Goal: Transaction & Acquisition: Purchase product/service

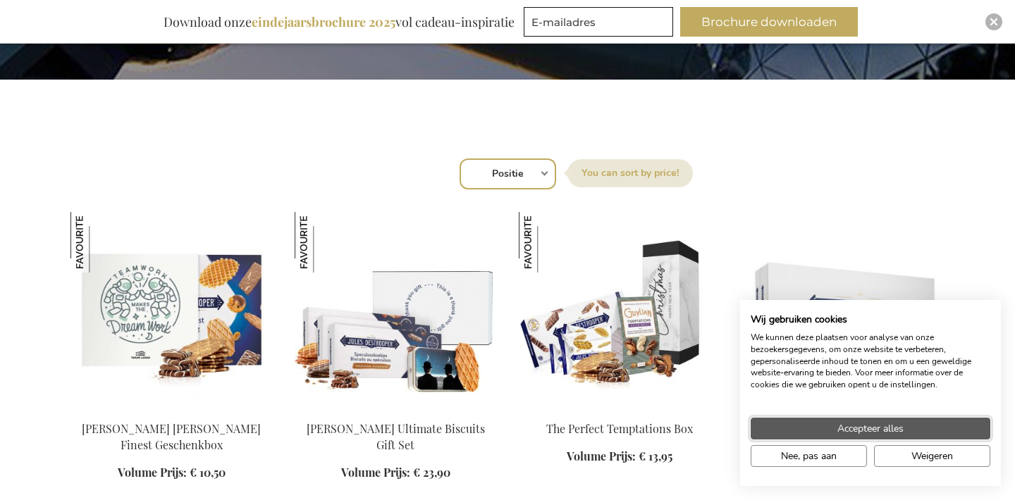
click at [817, 436] on button "Accepteer alles" at bounding box center [871, 429] width 240 height 22
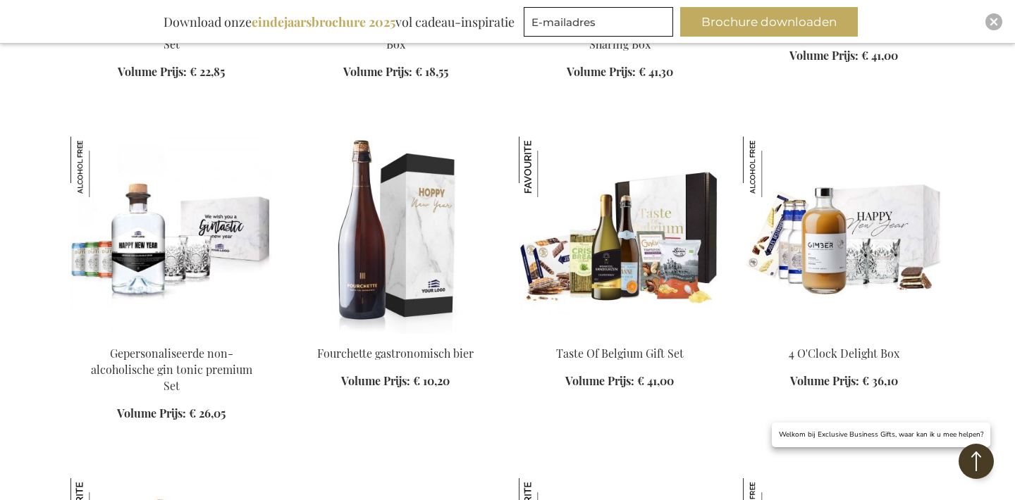
scroll to position [1128, 0]
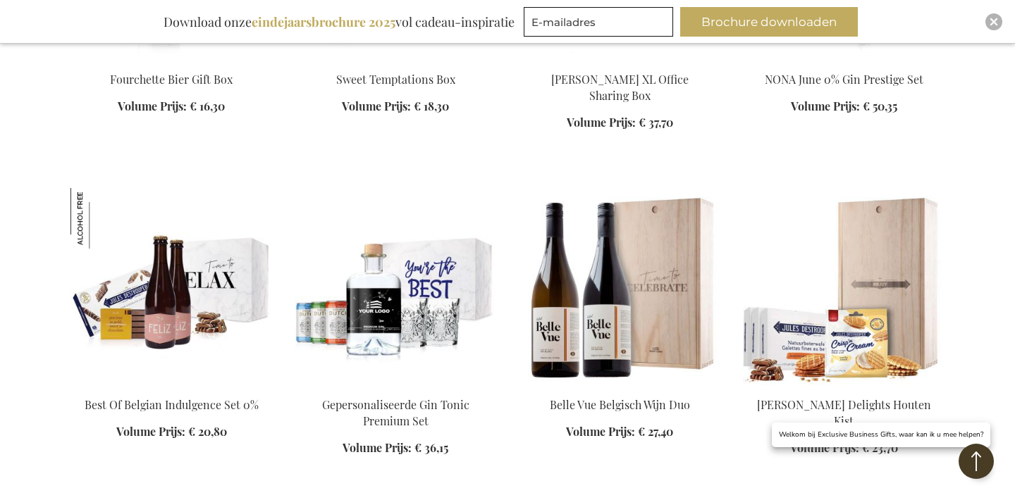
scroll to position [1742, 0]
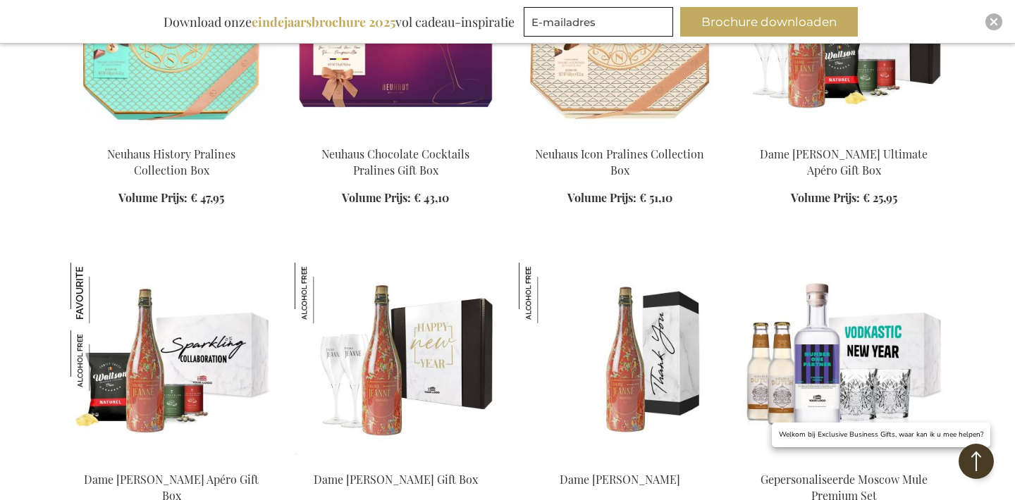
click at [402, 290] on img at bounding box center [396, 361] width 202 height 197
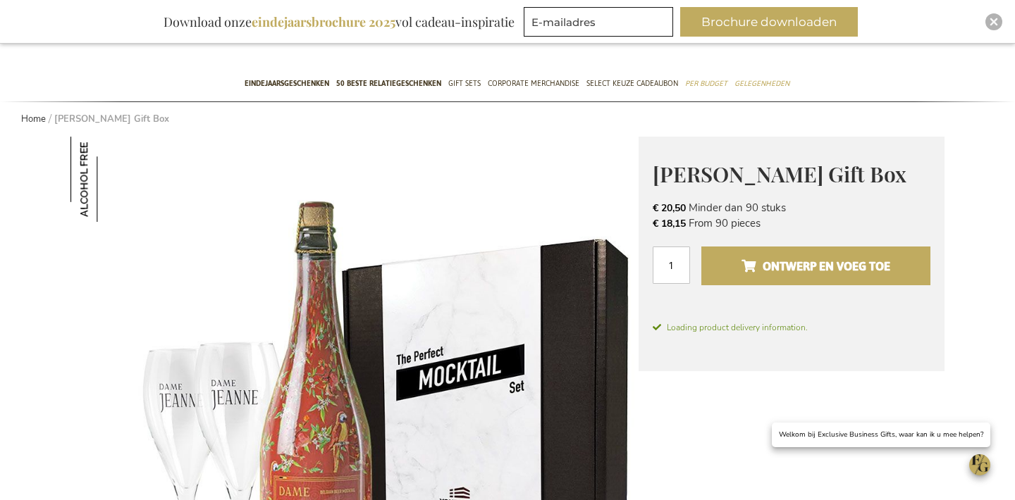
scroll to position [99, 0]
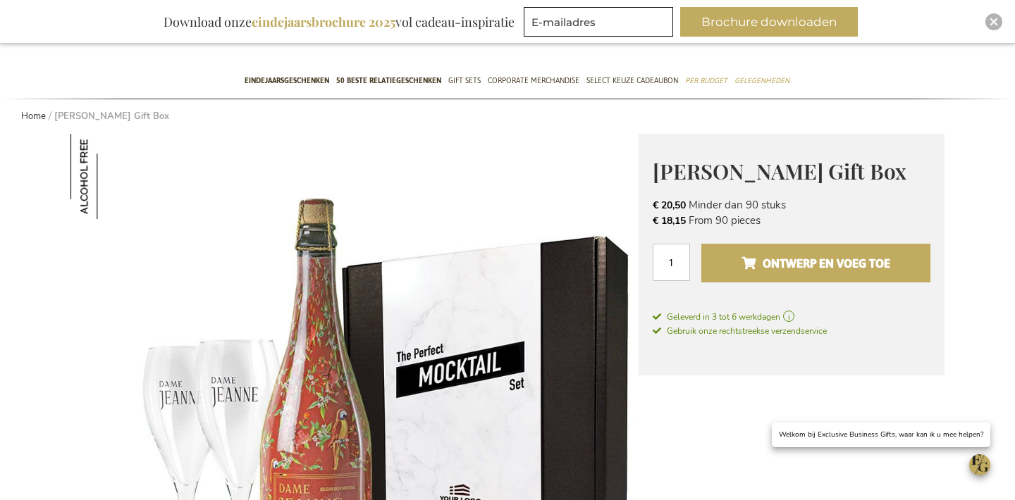
click at [744, 275] on span "Ontwerp en voeg toe" at bounding box center [815, 263] width 149 height 23
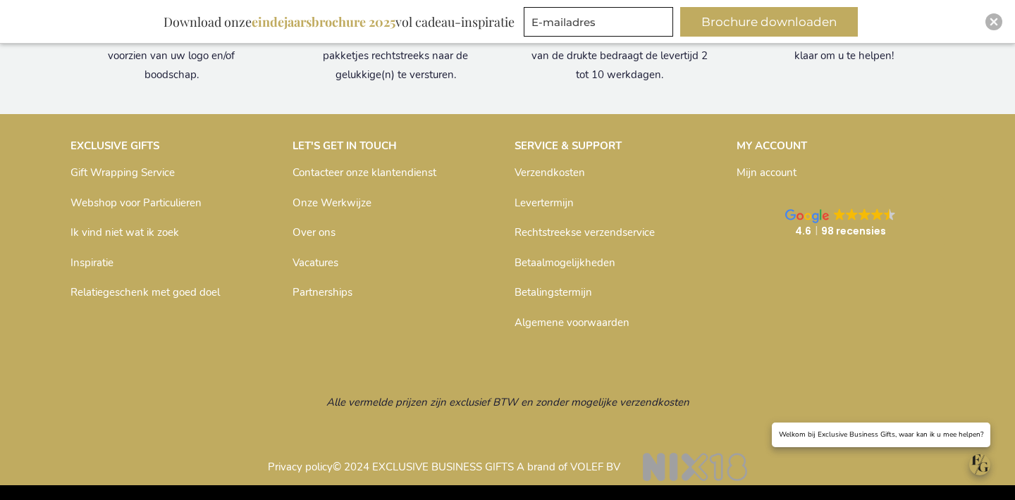
scroll to position [2205, 0]
click at [342, 171] on link "Contacteer onze klantendienst" at bounding box center [364, 173] width 144 height 14
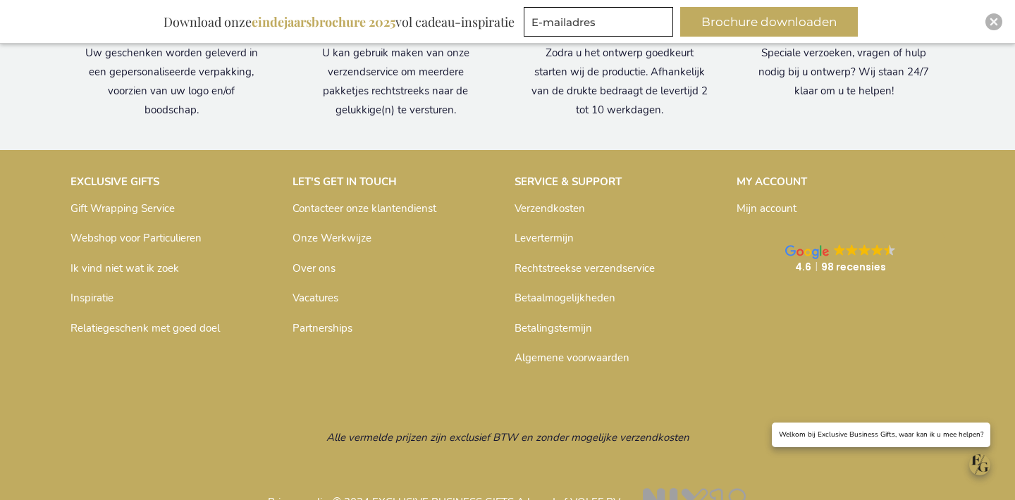
scroll to position [1340, 0]
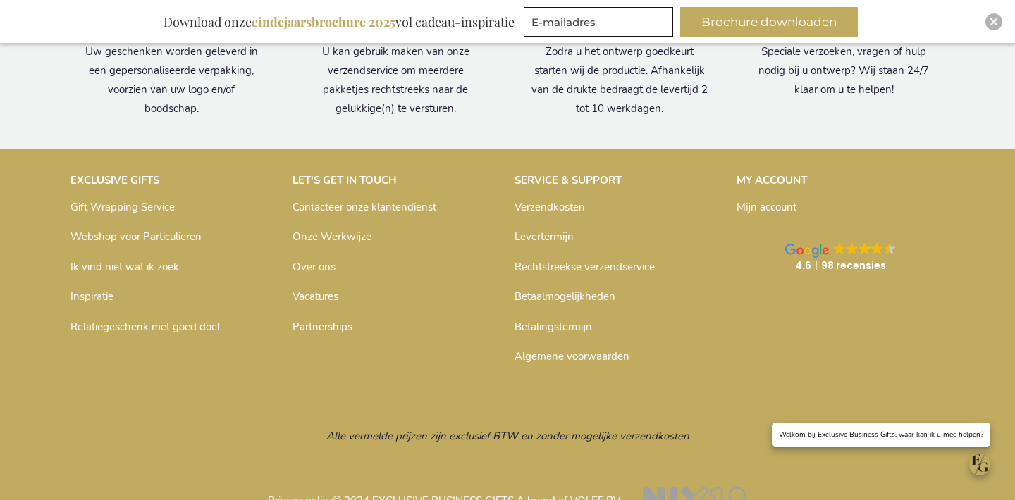
click at [564, 214] on link "Verzendkosten" at bounding box center [549, 207] width 70 height 14
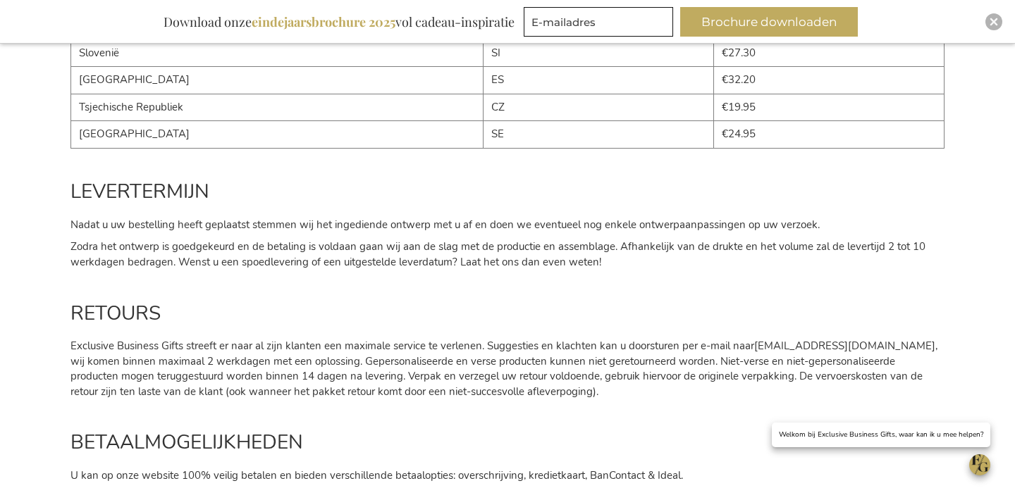
scroll to position [1516, 0]
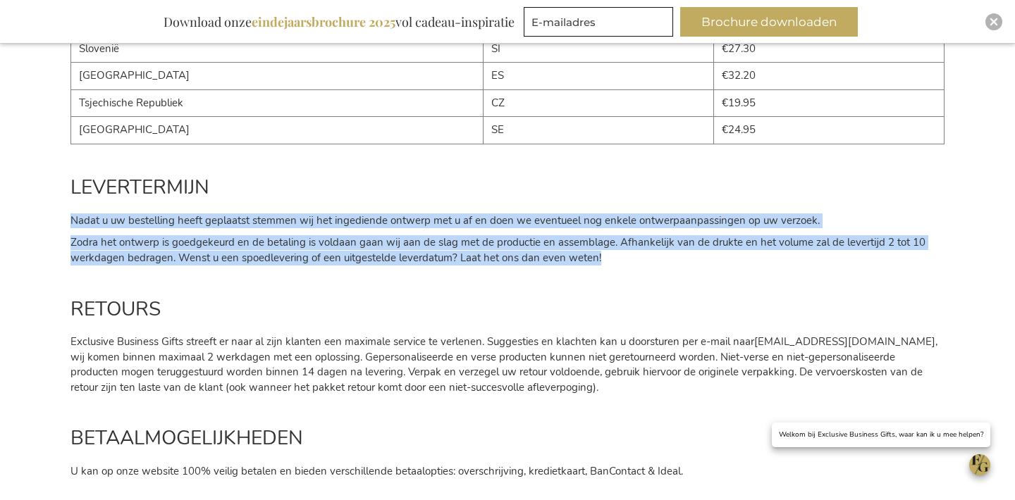
drag, startPoint x: 70, startPoint y: 202, endPoint x: 659, endPoint y: 240, distance: 590.4
click at [659, 240] on div "LEVERTERMIJN Nadat u uw bestelling heeft geplaatst stemmen wij het ingediende o…" at bounding box center [507, 213] width 888 height 122
copy div "Nadat u uw bestelling heeft geplaatst stemmen wij het ingediende ontwerp met u …"
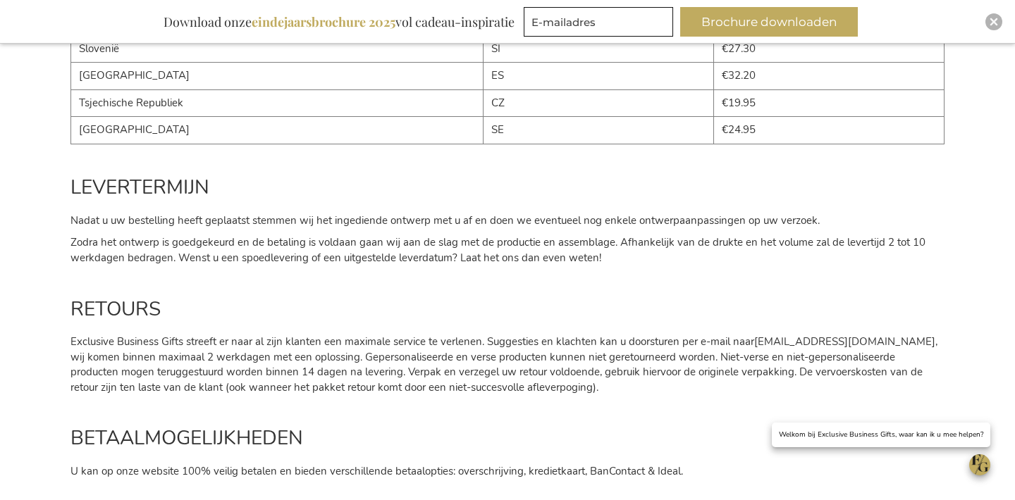
click at [476, 0] on div "Inspiratiebrochure Download onze eindejaarsbrochure 2025 vol cadeau-inspiratie …" at bounding box center [507, 22] width 1015 height 44
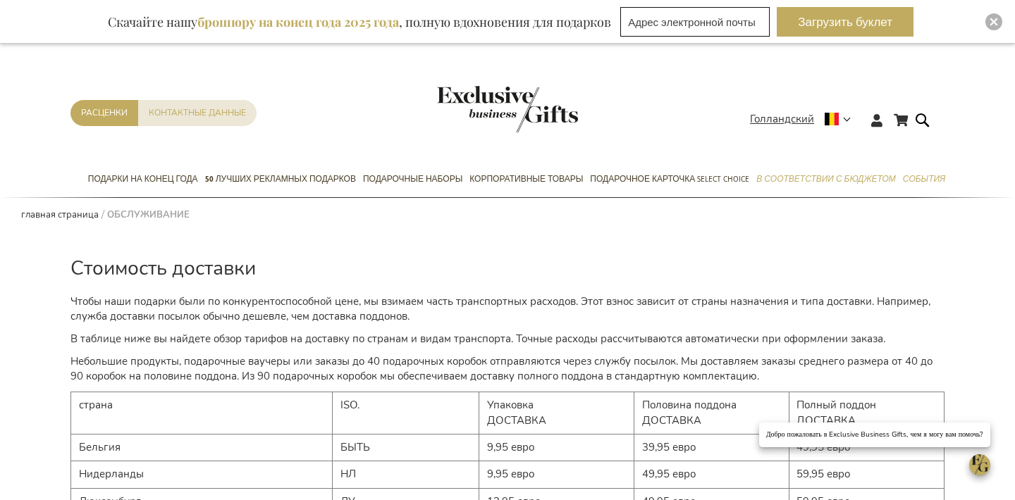
scroll to position [0, 0]
click at [459, 99] on img "Логотип магазина" at bounding box center [507, 109] width 141 height 47
